Goal: Task Accomplishment & Management: Use online tool/utility

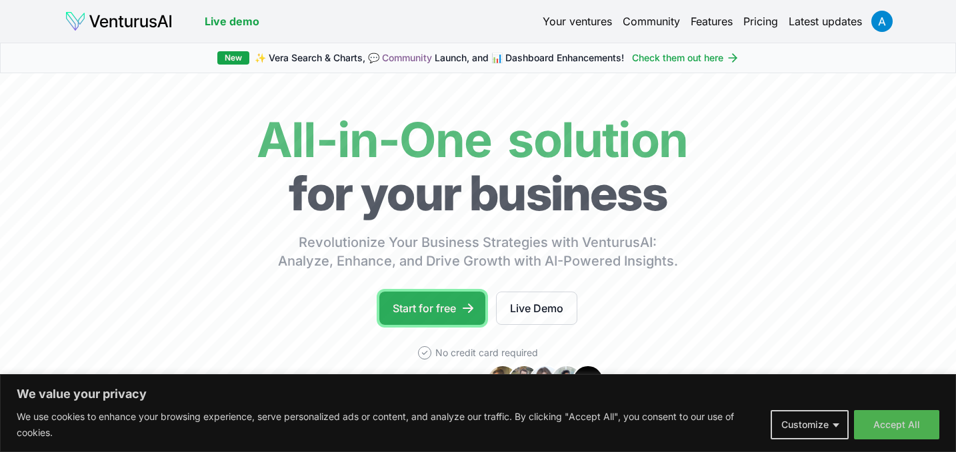
click at [442, 302] on link "Start for free" at bounding box center [432, 308] width 106 height 33
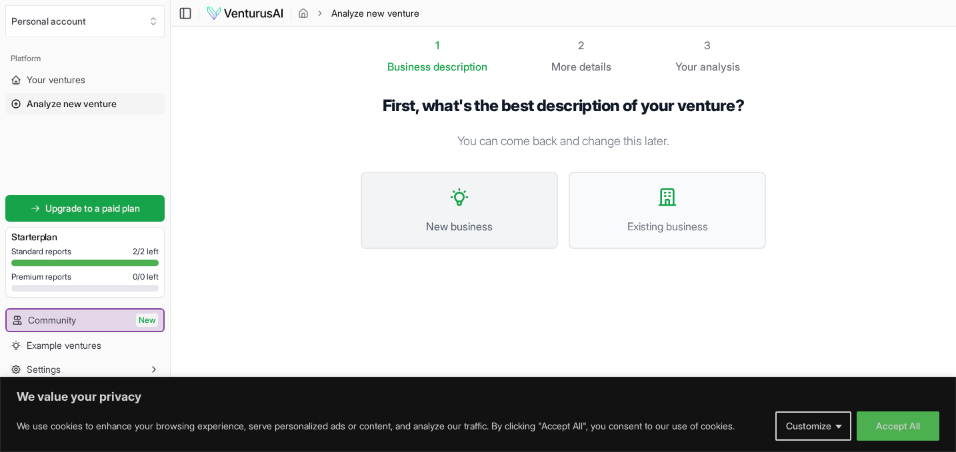
click at [474, 233] on span "New business" at bounding box center [459, 227] width 168 height 16
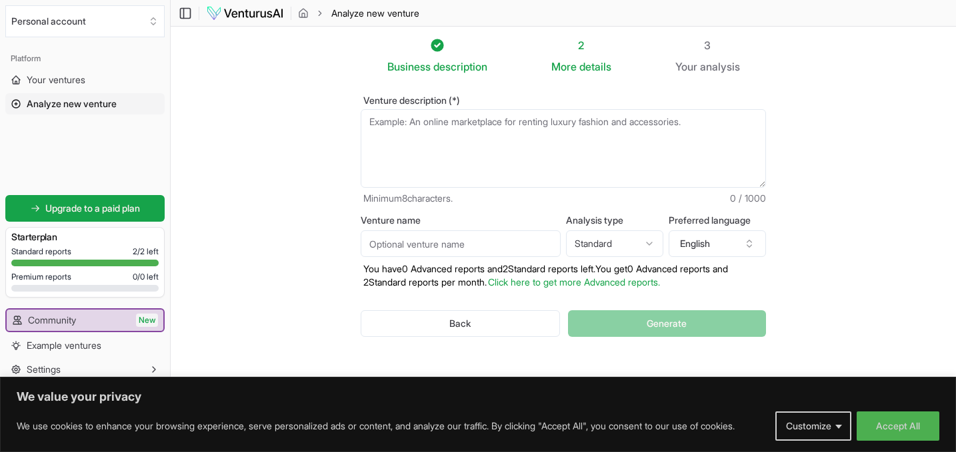
click at [438, 143] on textarea "Venture description (*)" at bounding box center [562, 148] width 405 height 79
click at [637, 124] on textarea "Venture description (*)" at bounding box center [562, 148] width 405 height 79
click at [426, 120] on textarea "Venture description (*)" at bounding box center [562, 148] width 405 height 79
type textarea "I"
click at [468, 125] on textarea "Venture description (*)" at bounding box center [562, 148] width 405 height 79
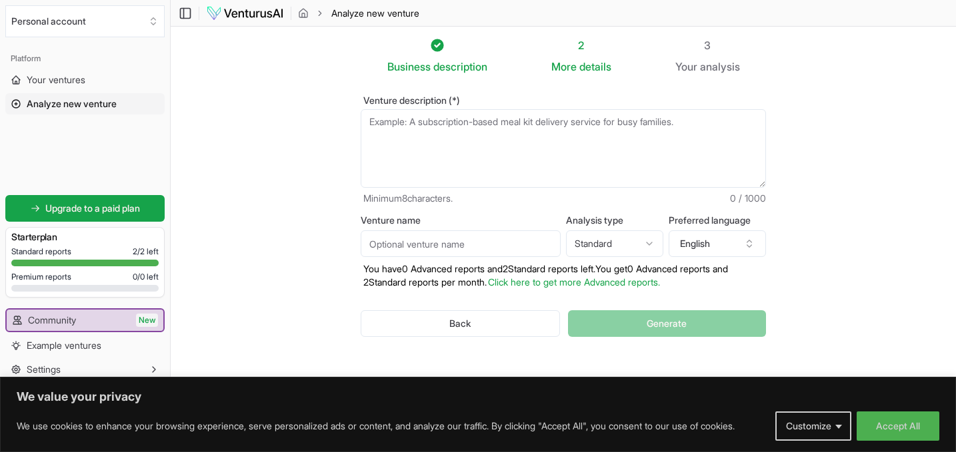
paste textarea "Prompt for Venturus AI: "Analyze the feasibility and venture-building potential…"
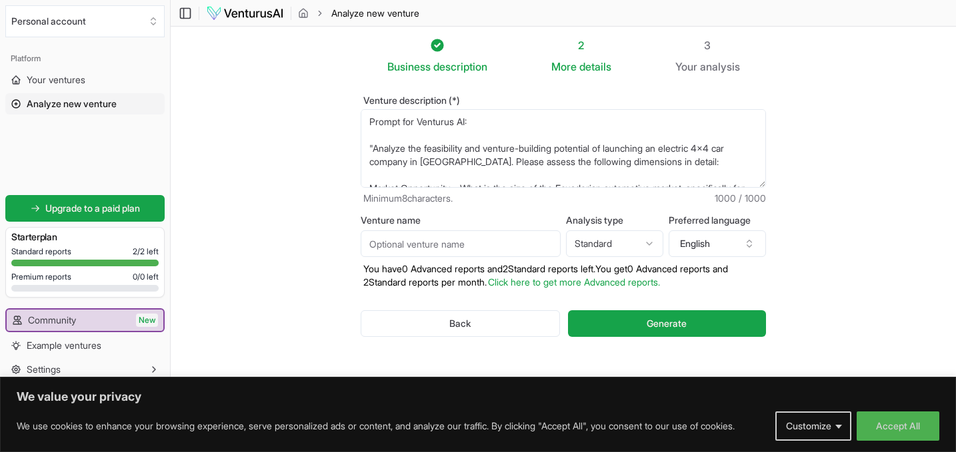
type textarea "Prompt for Venturus AI: "Analyze the feasibility and venture-building potential…"
click at [553, 150] on textarea "Prompt for Venturus AI: "Analyze the feasibility and venture-building potential…" at bounding box center [562, 148] width 405 height 79
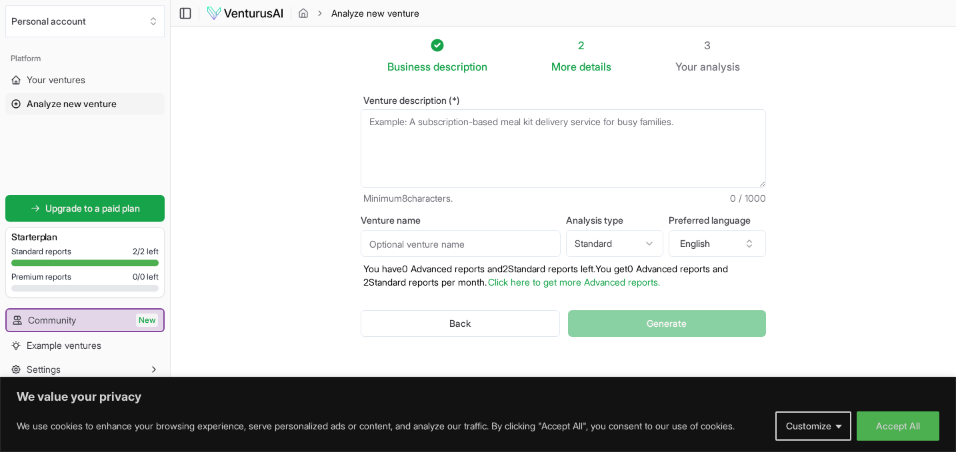
paste textarea ""Analyze the venture potential of launching an electric 4x4 car company in [GEO…"
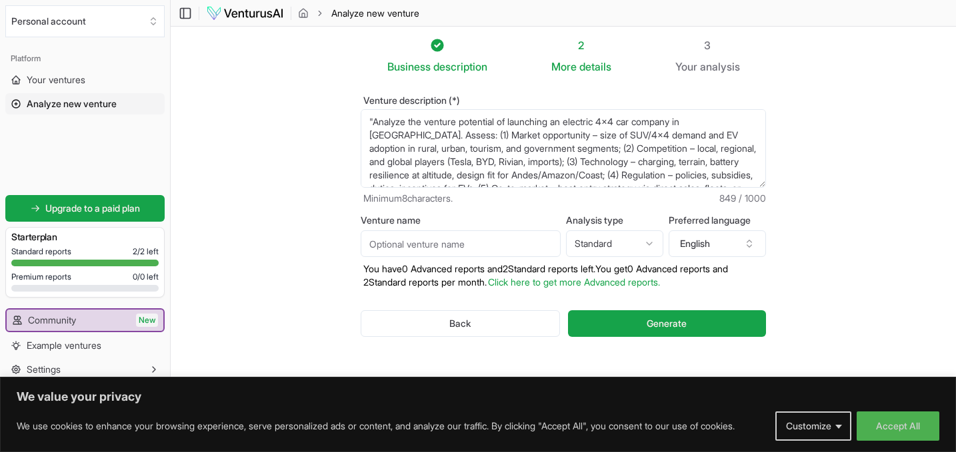
scroll to position [67, 0]
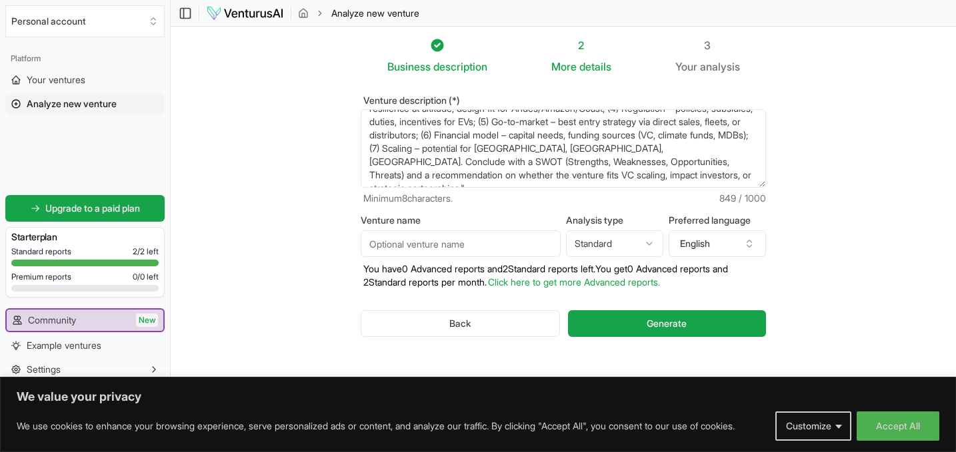
type textarea ""Analyze the venture potential of launching an electric 4x4 car company in [GEO…"
click at [476, 246] on input "Venture name" at bounding box center [460, 244] width 200 height 27
type input "4x4 Eléctrico"
click at [607, 242] on html "We value your privacy We use cookies to enhance your browsing experience, serve…" at bounding box center [478, 226] width 956 height 452
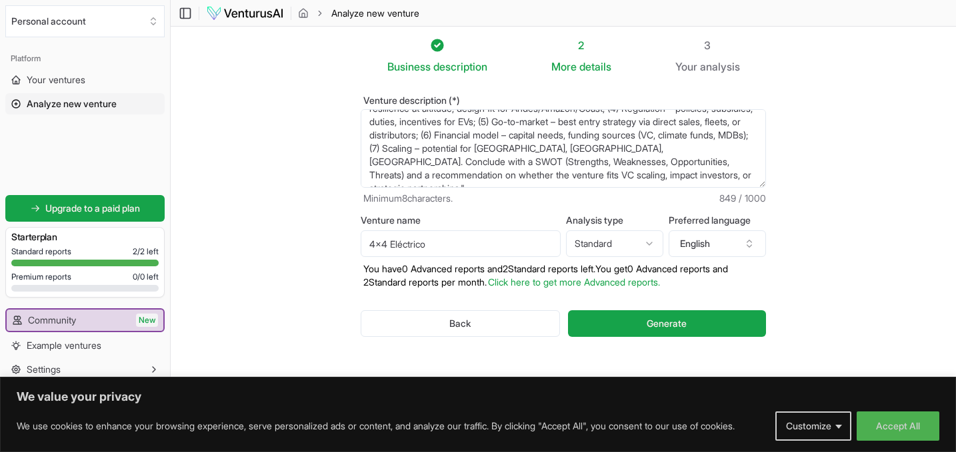
click at [609, 242] on html "We value your privacy We use cookies to enhance your browsing experience, serve…" at bounding box center [478, 226] width 956 height 452
select select "advanced"
click at [706, 245] on button "English" at bounding box center [716, 244] width 97 height 27
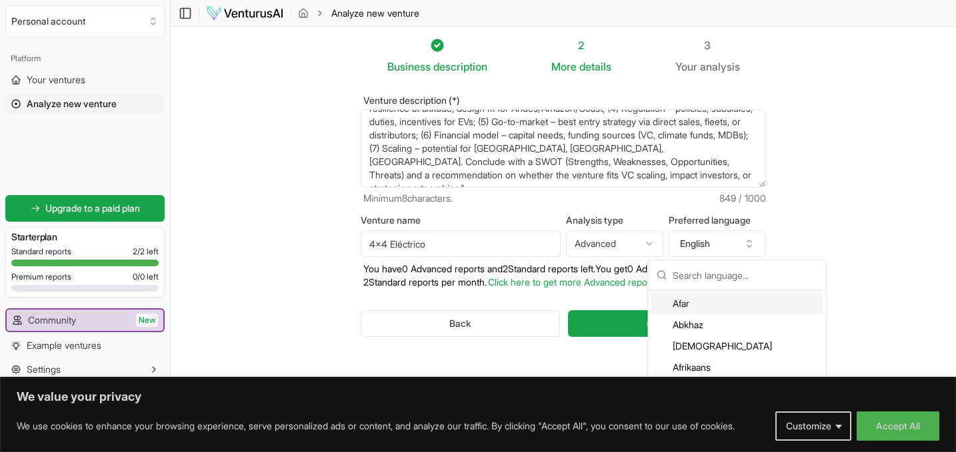
type input "p"
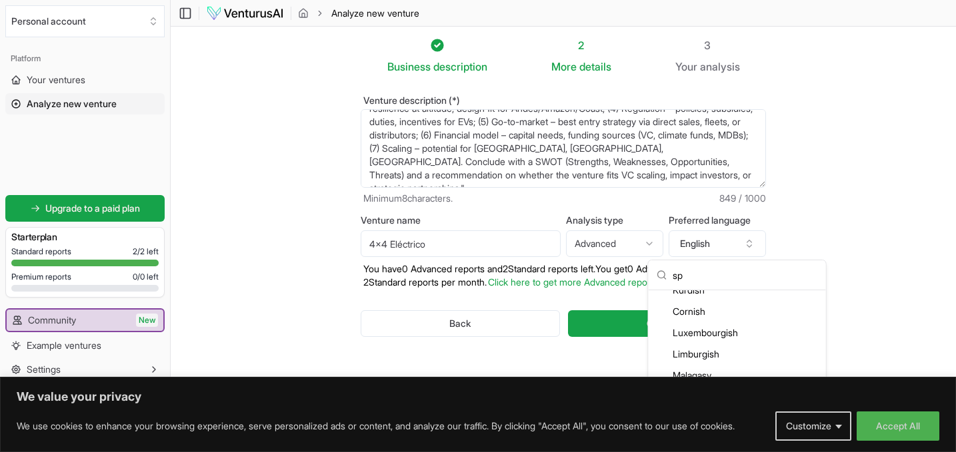
scroll to position [0, 0]
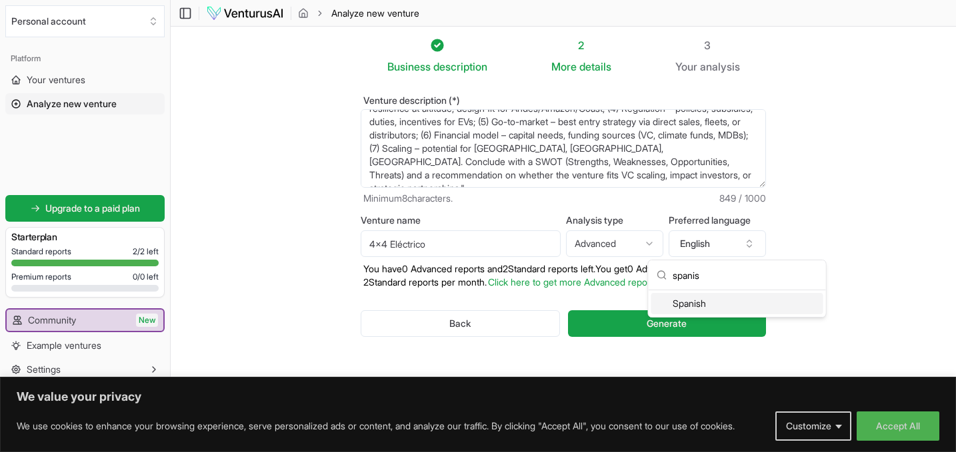
type input "spanis"
click at [687, 307] on div "Spanish" at bounding box center [737, 303] width 172 height 21
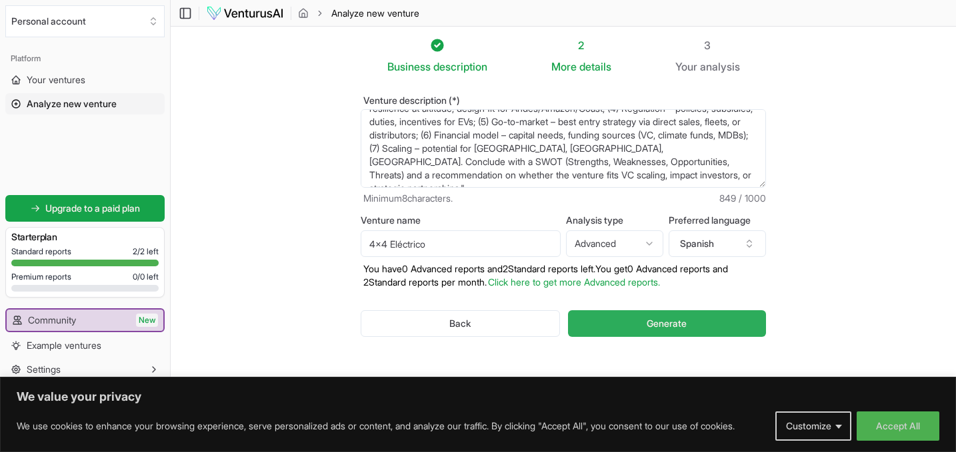
click at [678, 324] on span "Generate" at bounding box center [666, 323] width 40 height 13
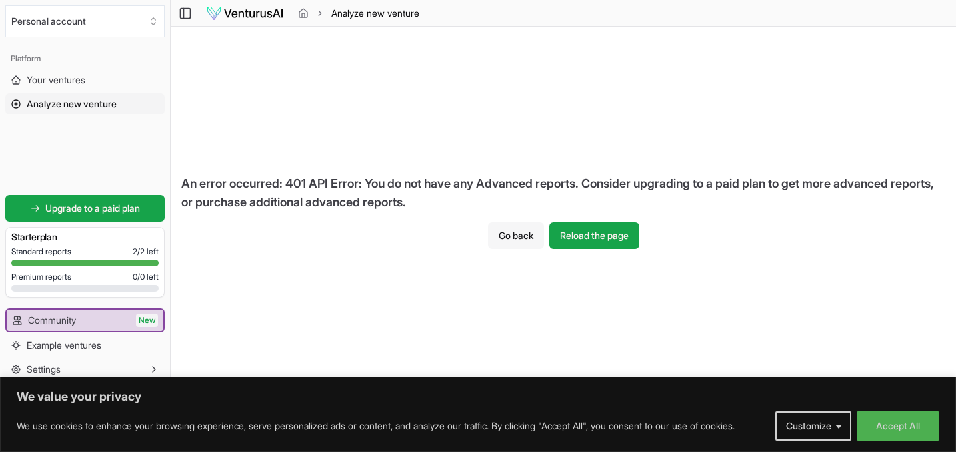
click at [522, 237] on button "Go back" at bounding box center [516, 236] width 56 height 27
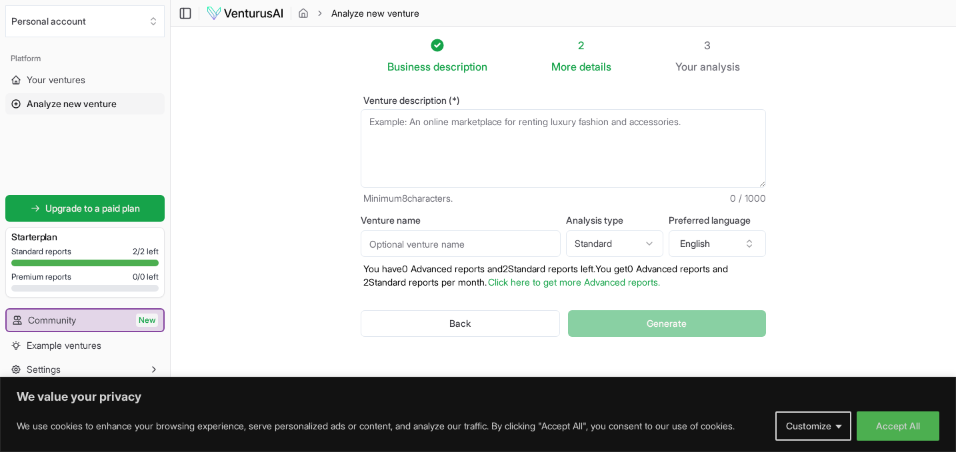
click at [633, 245] on html "We value your privacy We use cookies to enhance your browsing experience, serve…" at bounding box center [478, 226] width 956 height 452
click at [708, 247] on button "English" at bounding box center [716, 244] width 97 height 27
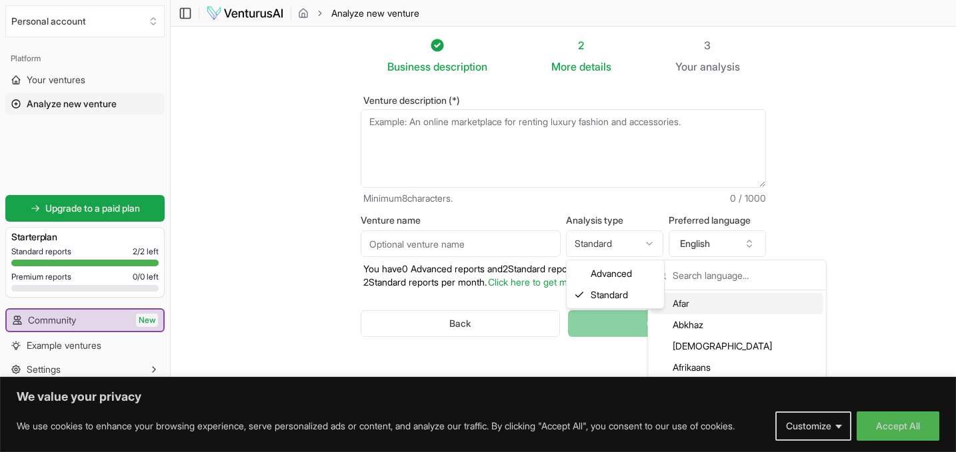
click at [622, 245] on html "We value your privacy We use cookies to enhance your browsing experience, serve…" at bounding box center [478, 226] width 956 height 452
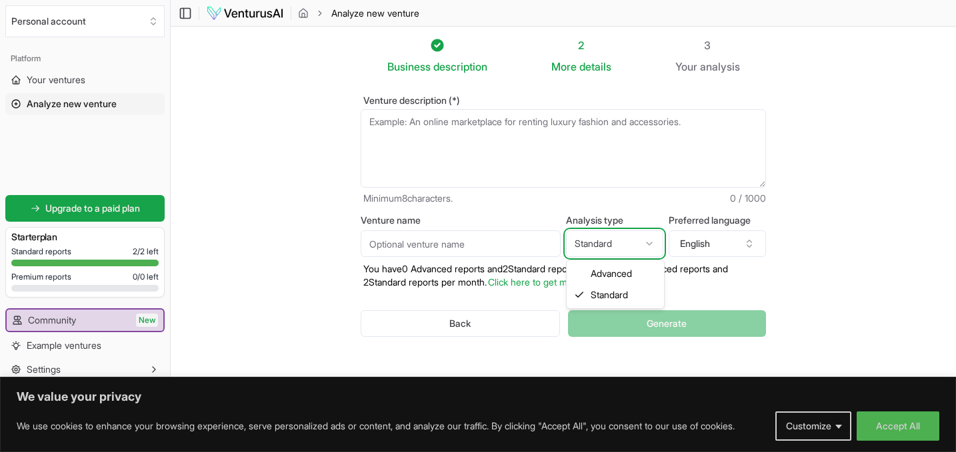
click at [496, 281] on html "We value your privacy We use cookies to enhance your browsing experience, serve…" at bounding box center [478, 226] width 956 height 452
click at [480, 152] on textarea "Venture description (*)" at bounding box center [562, 148] width 405 height 79
paste textarea ""Analyze the venture potential of launching an electric 4x4 car company in [GEO…"
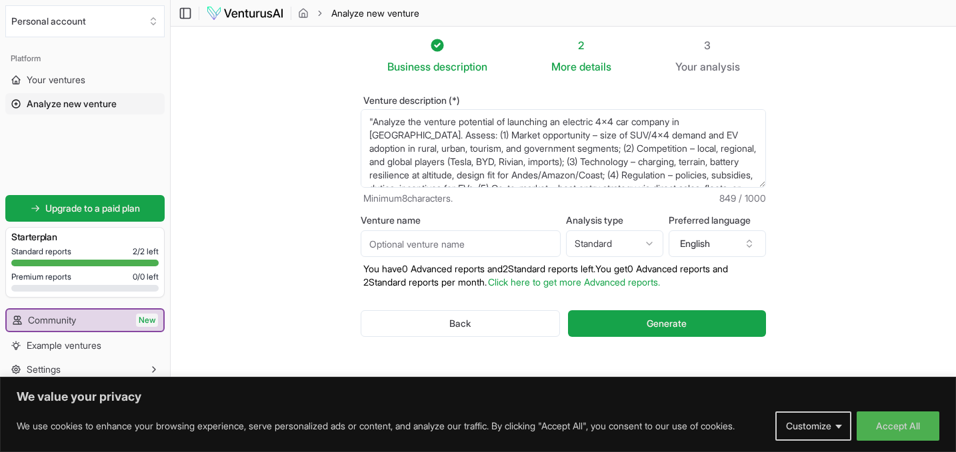
scroll to position [67, 0]
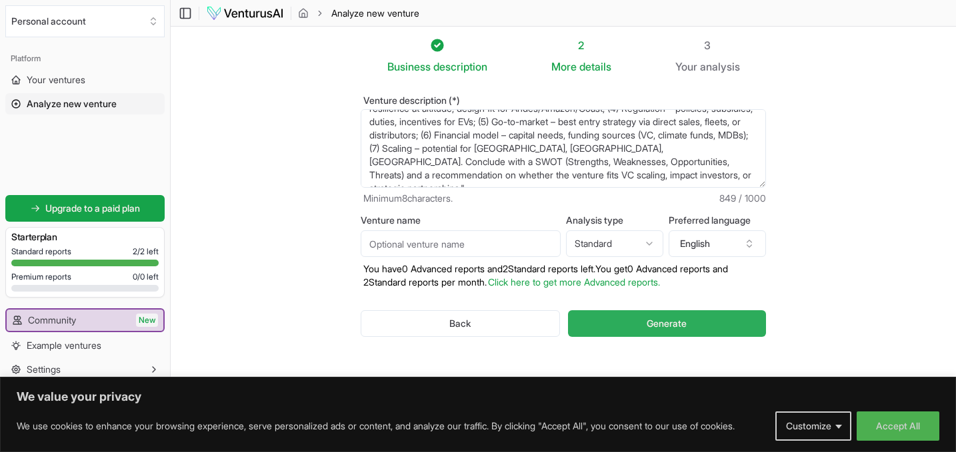
type textarea ""Analyze the venture potential of launching an electric 4x4 car company in [GEO…"
click at [614, 320] on button "Generate" at bounding box center [667, 324] width 198 height 27
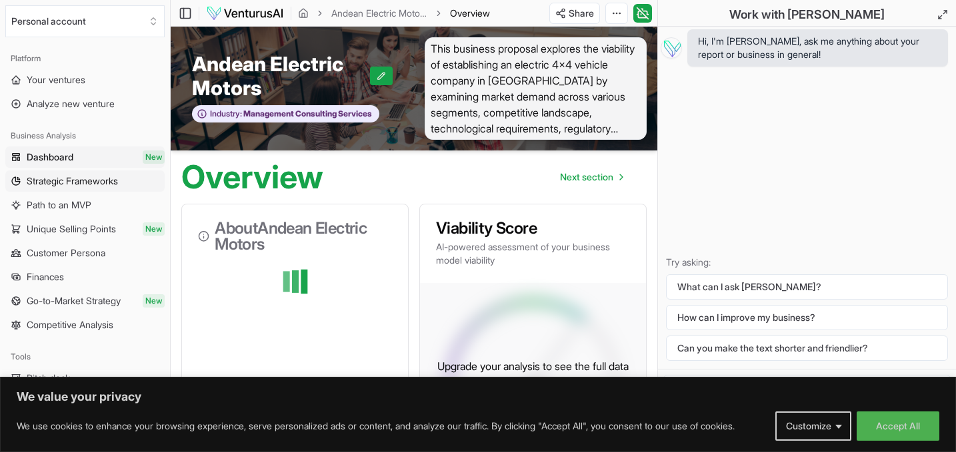
click at [97, 176] on span "Strategic Frameworks" at bounding box center [72, 181] width 91 height 13
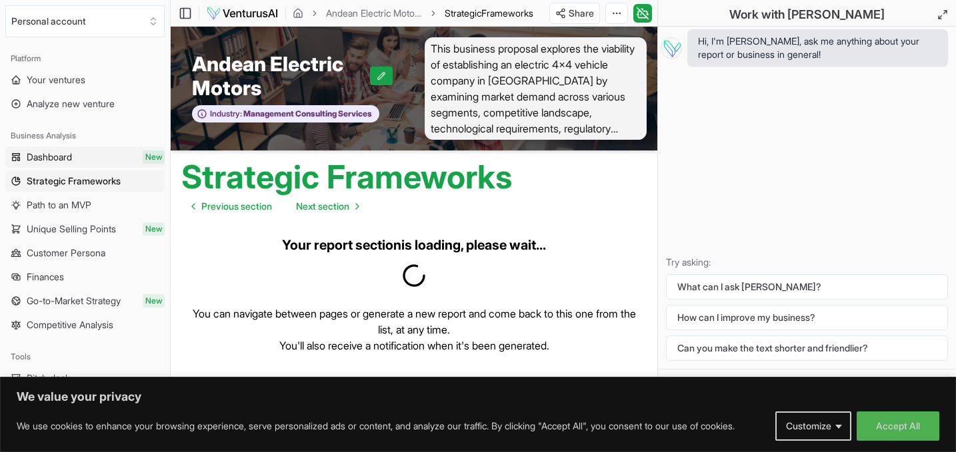
click at [83, 157] on link "Dashboard New" at bounding box center [84, 157] width 159 height 21
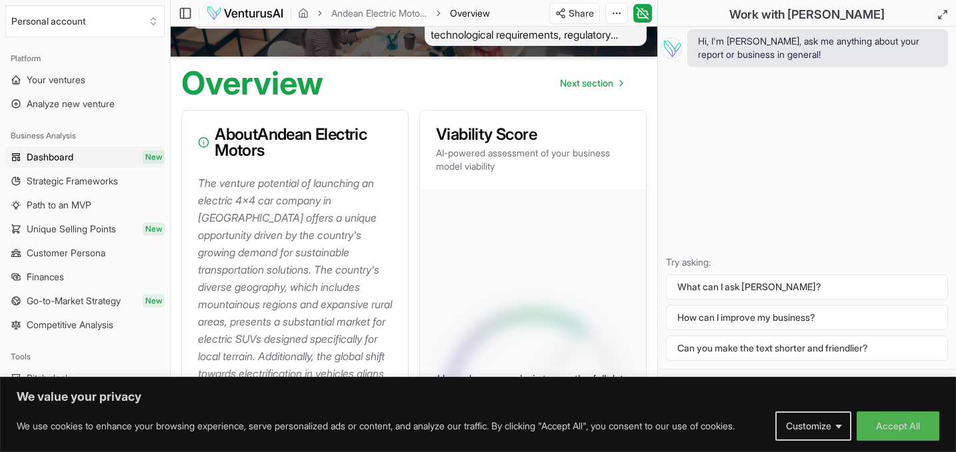
scroll to position [95, 0]
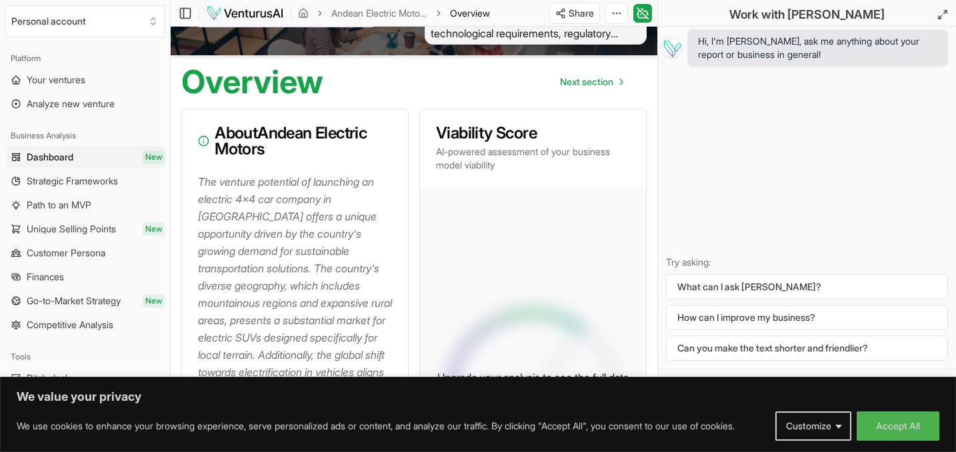
click at [302, 125] on h3 "About Andean Electric Motors" at bounding box center [295, 141] width 194 height 32
click at [287, 204] on p "The venture potential of launching an electric 4x4 car company in [GEOGRAPHIC_D…" at bounding box center [297, 381] width 199 height 416
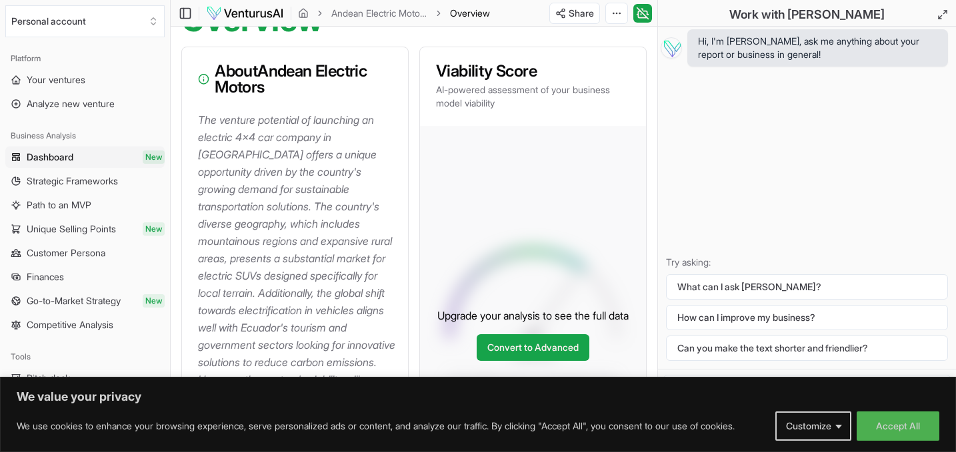
scroll to position [156, 0]
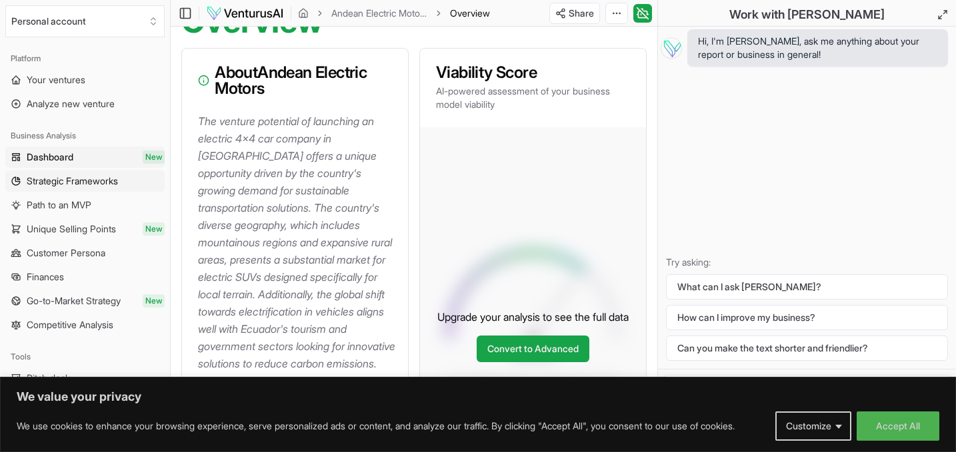
click at [73, 185] on span "Strategic Frameworks" at bounding box center [72, 181] width 91 height 13
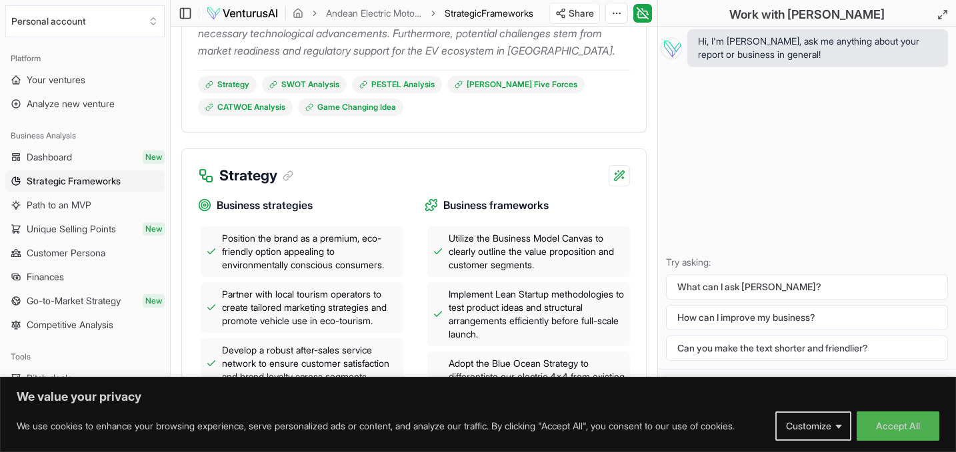
scroll to position [394, 0]
click at [291, 92] on link "SWOT Analysis" at bounding box center [304, 83] width 85 height 17
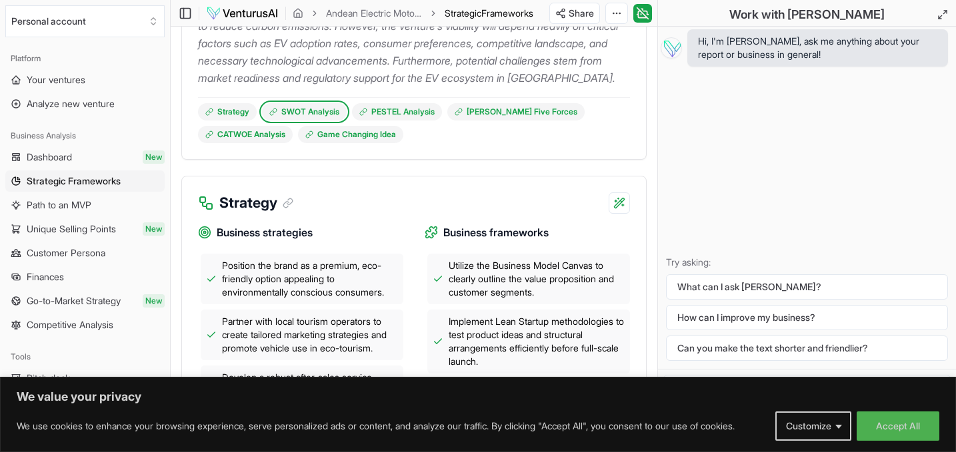
scroll to position [389, 0]
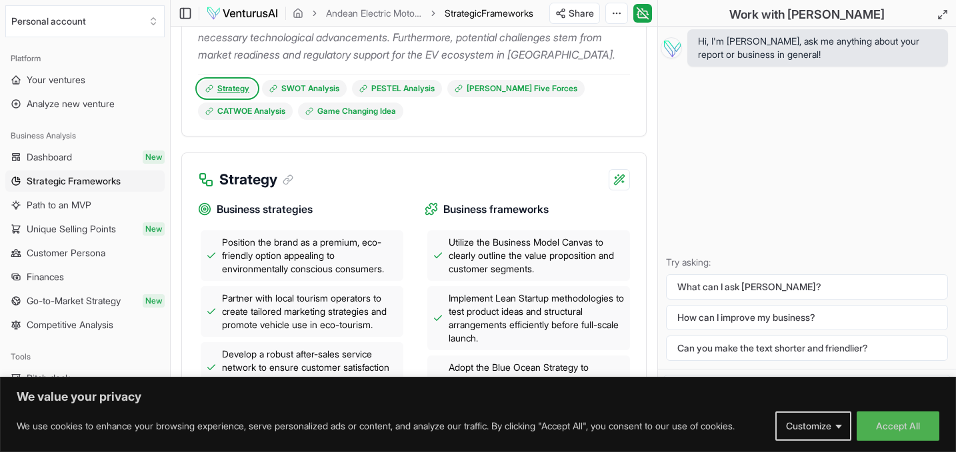
click at [227, 97] on link "Strategy" at bounding box center [227, 88] width 59 height 17
